Goal: Find specific page/section: Find specific page/section

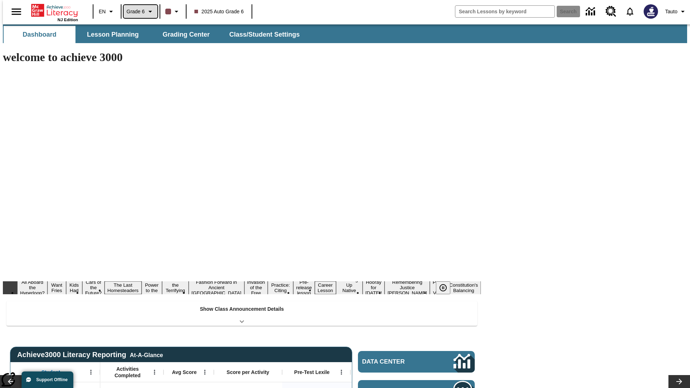
click at [138, 12] on span "Grade 6" at bounding box center [136, 12] width 18 height 8
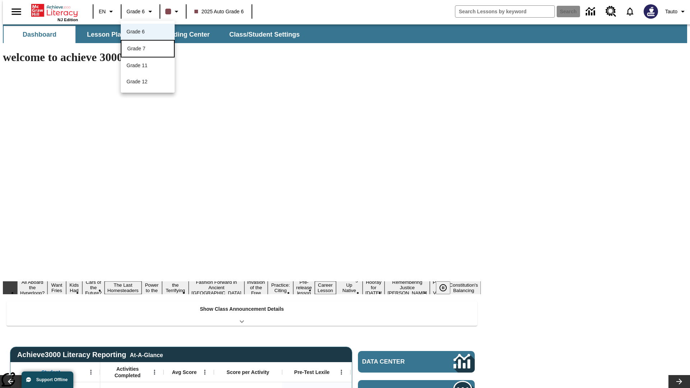
click at [148, 49] on div "Grade 7" at bounding box center [147, 49] width 41 height 8
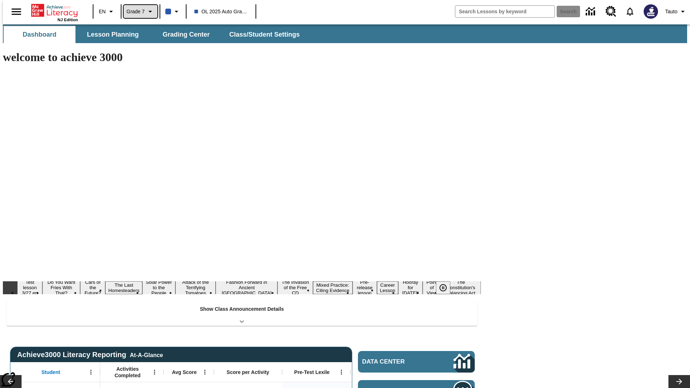
click at [138, 12] on span "Grade 7" at bounding box center [136, 12] width 18 height 8
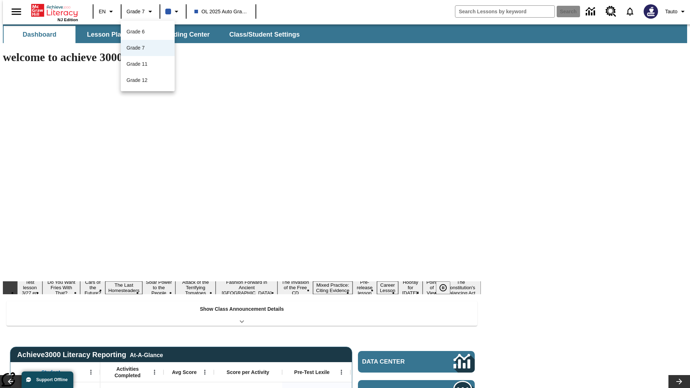
click at [345, 194] on div at bounding box center [345, 194] width 690 height 388
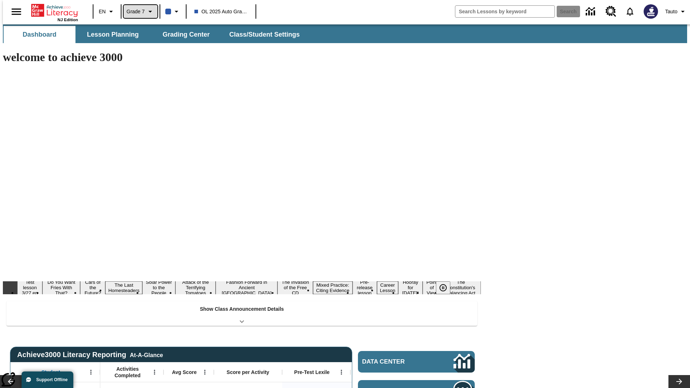
scroll to position [26, 0]
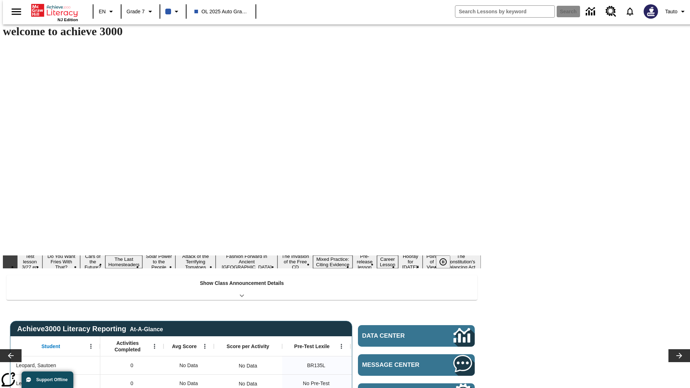
click at [110, 13] on span "Lesson Planning" at bounding box center [113, 9] width 52 height 8
